Goal: Information Seeking & Learning: Learn about a topic

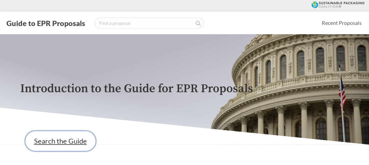
click at [76, 149] on link "Search the Guide" at bounding box center [60, 141] width 71 height 21
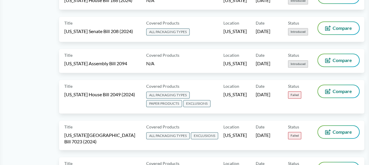
scroll to position [1273, 0]
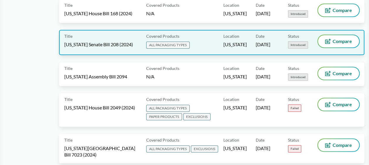
click at [114, 35] on div "Title [US_STATE] Senate Bill 208 (2024)" at bounding box center [103, 42] width 79 height 15
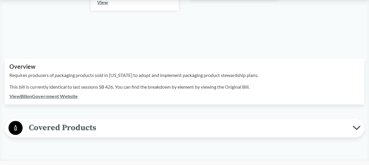
scroll to position [149, 0]
click at [102, 125] on span "Covered Products" at bounding box center [188, 127] width 330 height 13
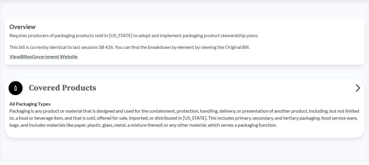
scroll to position [188, 0]
